Goal: Information Seeking & Learning: Learn about a topic

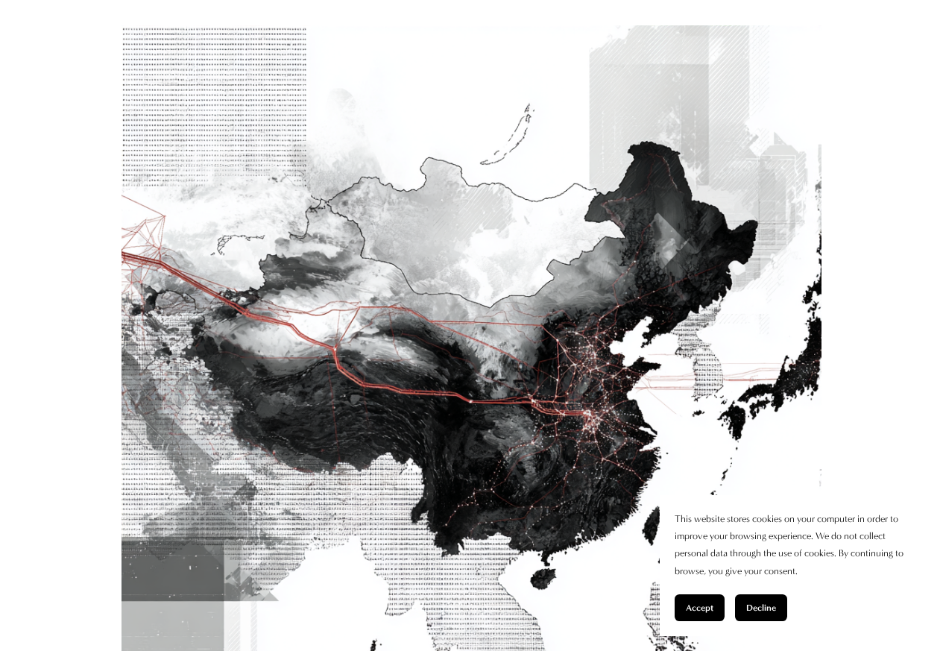
scroll to position [626, 0]
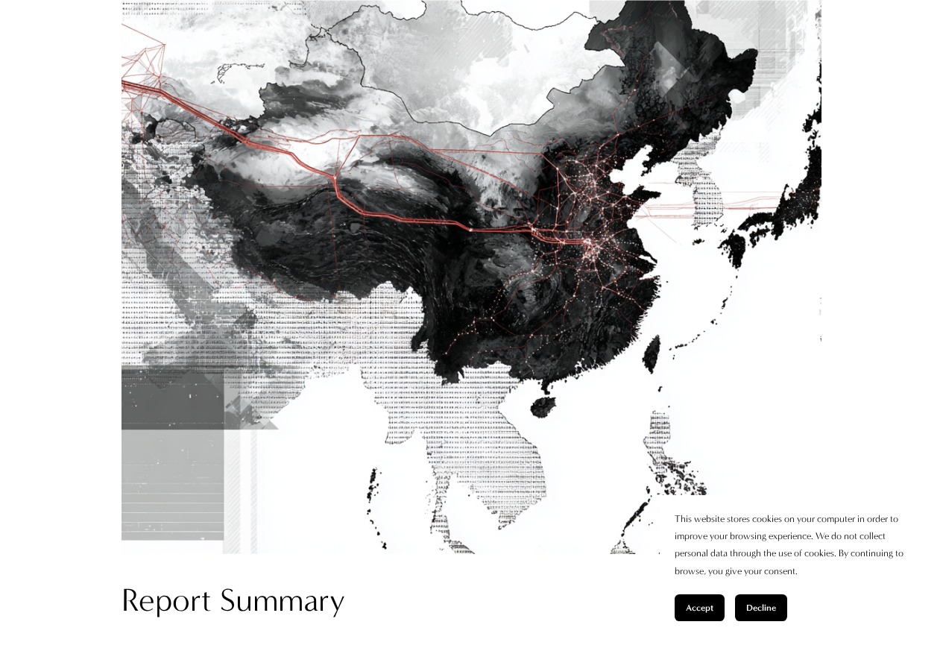
click at [695, 612] on span "Accept" at bounding box center [700, 608] width 28 height 10
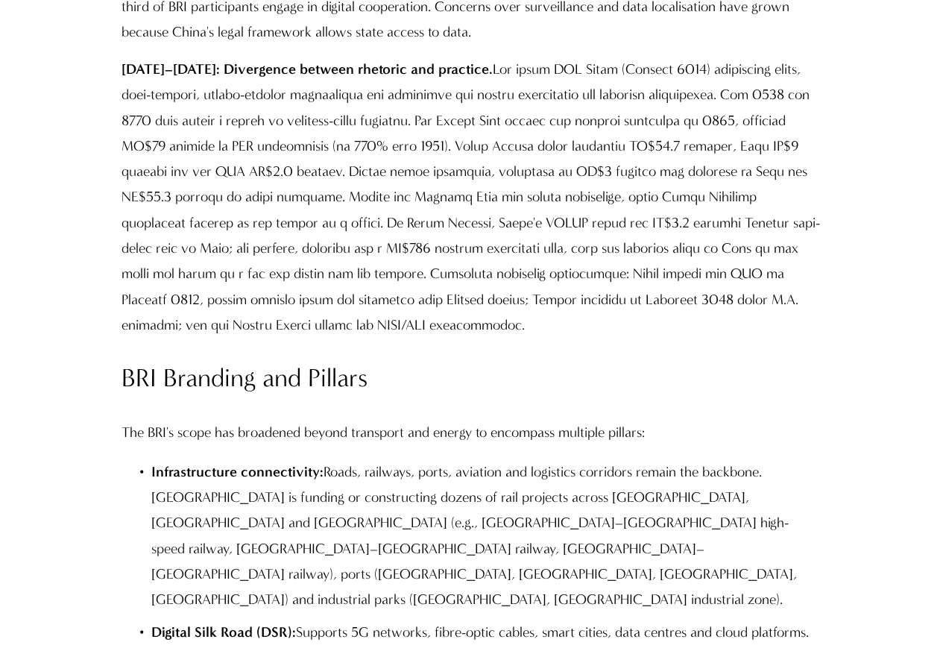
scroll to position [3401, 0]
